Goal: Task Accomplishment & Management: Use online tool/utility

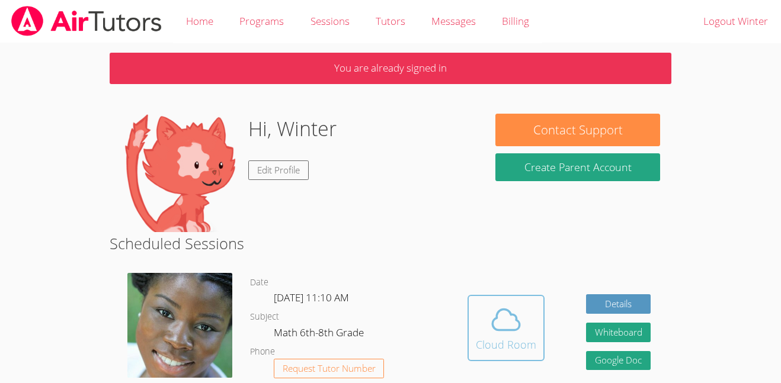
click at [516, 300] on button "Cloud Room" at bounding box center [506, 328] width 77 height 66
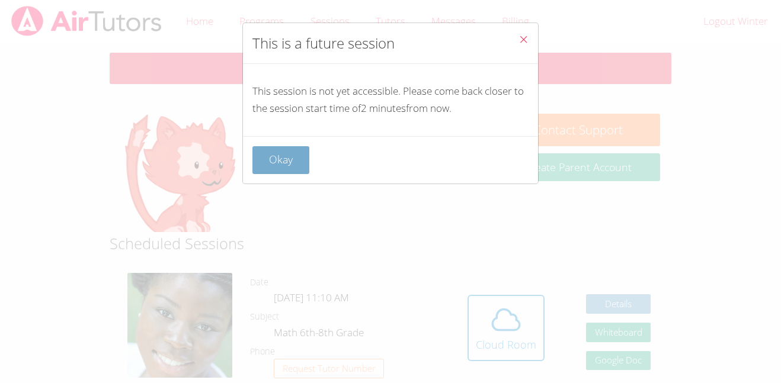
click at [291, 155] on button "Okay" at bounding box center [281, 160] width 57 height 28
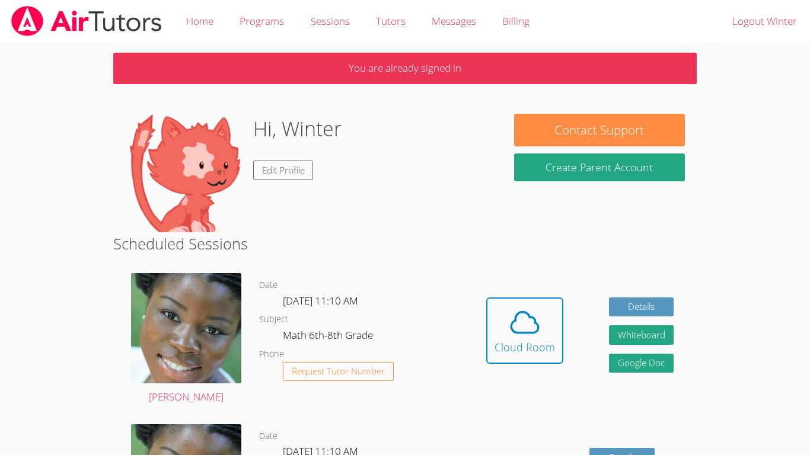
click at [395, 324] on dl "Date Thu Sep 25, 11:10 AM Subject Math 6th-8th Grade Phone Request Tutor Number" at bounding box center [361, 339] width 204 height 123
click at [532, 352] on div "Cloud Room" at bounding box center [524, 347] width 60 height 17
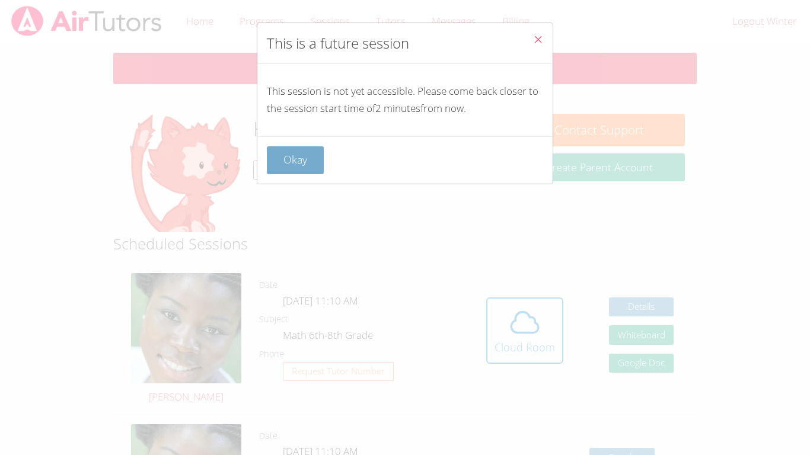
click at [316, 154] on button "Okay" at bounding box center [295, 160] width 57 height 28
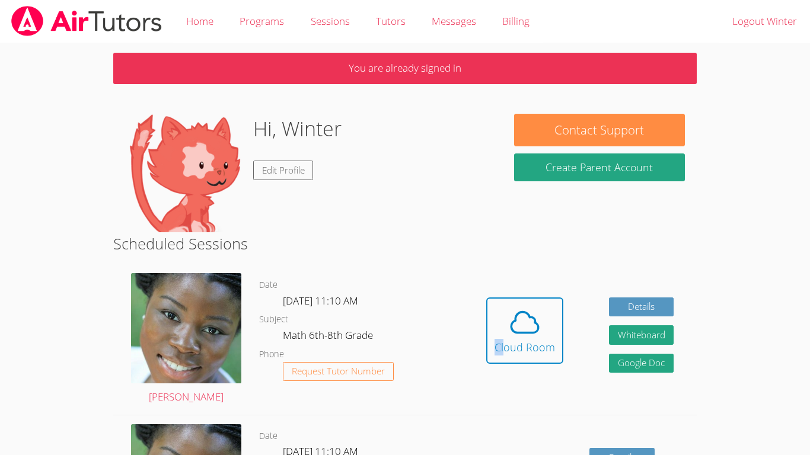
drag, startPoint x: 503, startPoint y: 375, endPoint x: 481, endPoint y: 255, distance: 121.7
drag, startPoint x: 485, startPoint y: 264, endPoint x: 525, endPoint y: 386, distance: 129.1
click at [525, 383] on div "Hidden Cloud Room Details Whiteboard Hidden Google Doc" at bounding box center [579, 339] width 233 height 151
click at [448, 383] on dl "Date Thu Sep 25, 11:10 AM Subject Math 6th-8th Grade Phone Request Tutor Number" at bounding box center [361, 339] width 204 height 123
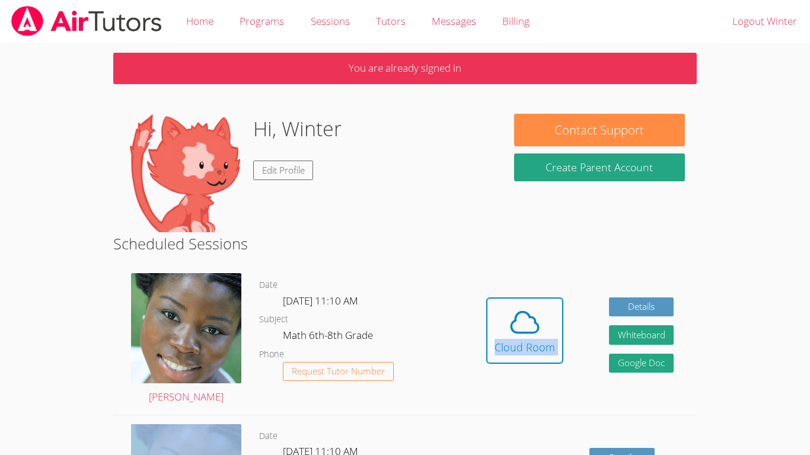
drag, startPoint x: 464, startPoint y: 389, endPoint x: 603, endPoint y: 392, distance: 138.7
click at [603, 383] on div "Hidden Cloud Room Details Whiteboard Hidden Google Doc" at bounding box center [579, 339] width 233 height 151
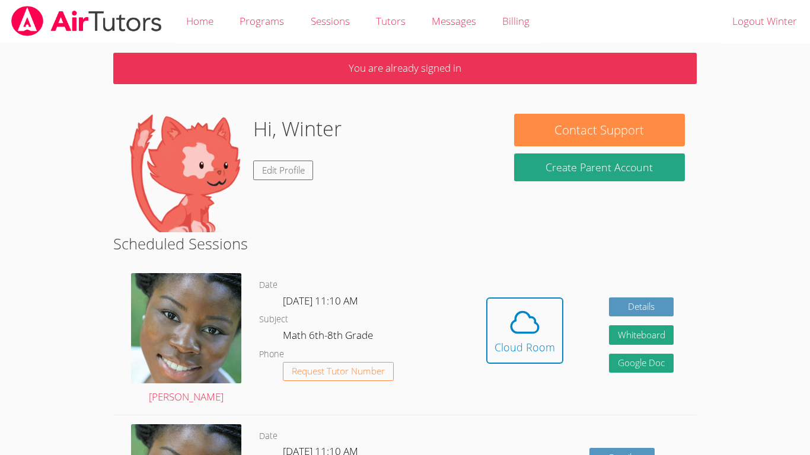
click at [590, 346] on div "Hidden Cloud Room Details Whiteboard Hidden Google Doc" at bounding box center [579, 339] width 233 height 151
click at [512, 306] on icon at bounding box center [524, 322] width 33 height 33
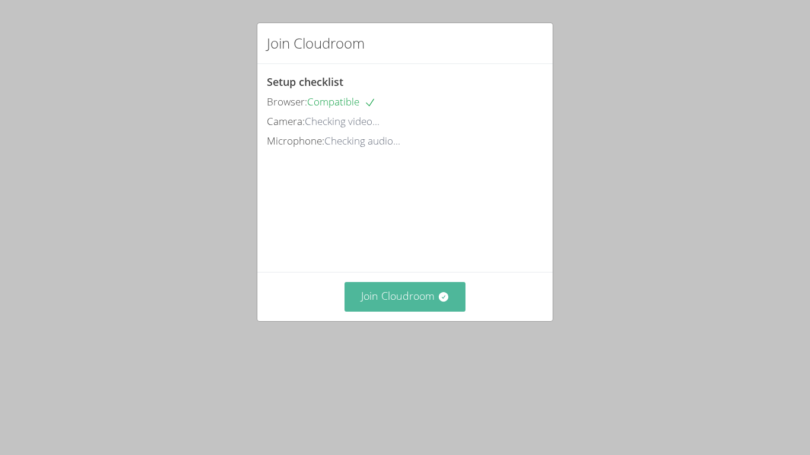
click at [399, 311] on button "Join Cloudroom" at bounding box center [405, 296] width 122 height 29
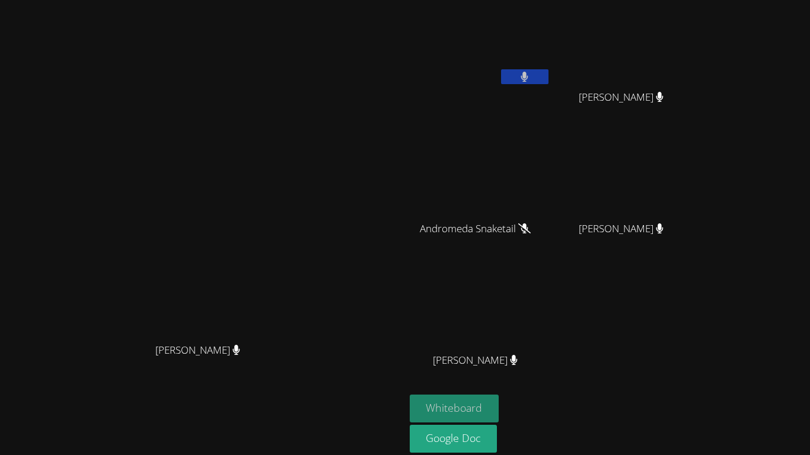
click at [499, 399] on button "Whiteboard" at bounding box center [455, 409] width 90 height 28
click at [551, 22] on video at bounding box center [480, 44] width 141 height 79
click at [548, 70] on button at bounding box center [524, 76] width 47 height 15
click at [548, 72] on button at bounding box center [524, 76] width 47 height 15
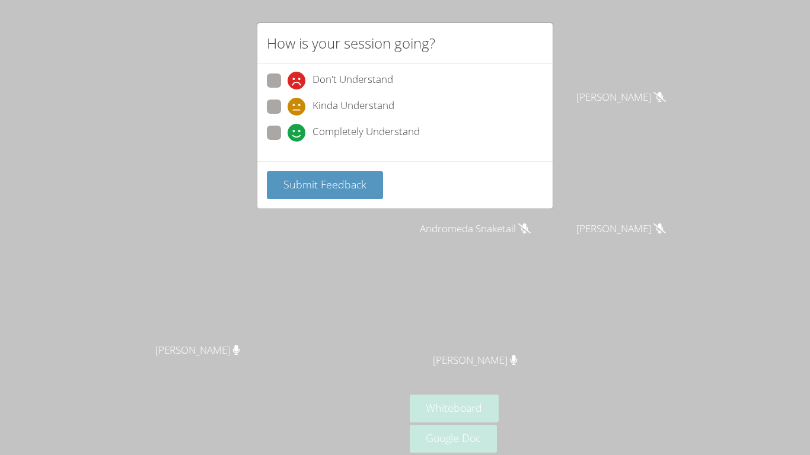
click at [287, 142] on span at bounding box center [287, 142] width 0 height 0
click at [287, 130] on input "Completely Understand" at bounding box center [292, 131] width 10 height 10
radio input "true"
click at [293, 179] on span "Submit Feedback" at bounding box center [324, 184] width 83 height 14
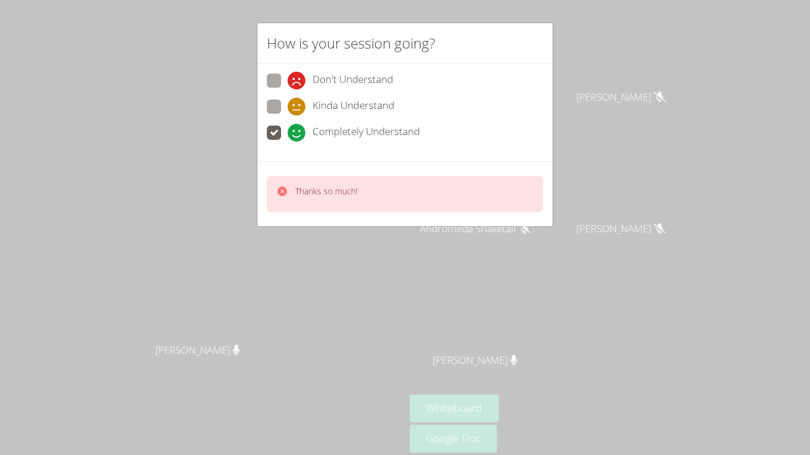
click at [623, 76] on div "How is your session going? Don't Understand Kinda Understand Completely Underst…" at bounding box center [405, 227] width 810 height 455
click at [624, 78] on div "How is your session going? Don't Understand Kinda Understand Completely Underst…" at bounding box center [405, 227] width 810 height 455
click at [622, 78] on div "How is your session going? Don't Understand Kinda Understand Completely Underst…" at bounding box center [405, 227] width 810 height 455
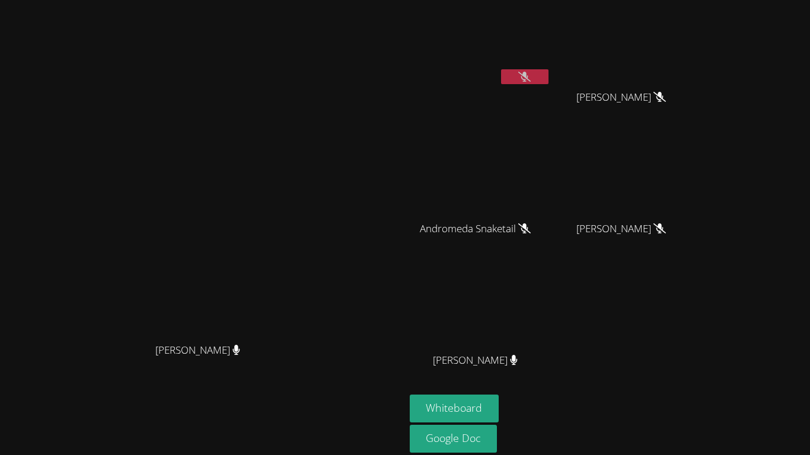
click at [548, 78] on button at bounding box center [524, 76] width 47 height 15
click at [548, 81] on button at bounding box center [524, 76] width 47 height 15
click at [548, 79] on button at bounding box center [524, 76] width 47 height 15
